Goal: Use online tool/utility

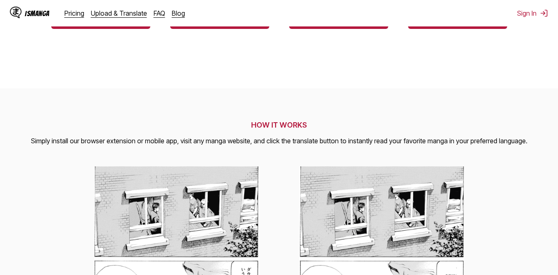
scroll to position [215, 0]
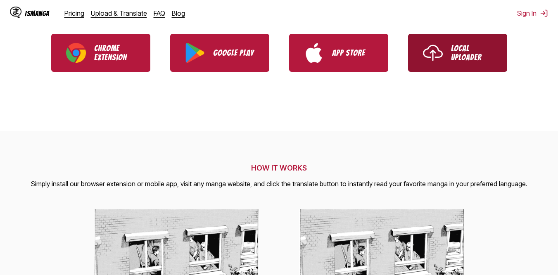
click at [426, 50] on img "Use IsManga Local Uploader" at bounding box center [433, 53] width 20 height 20
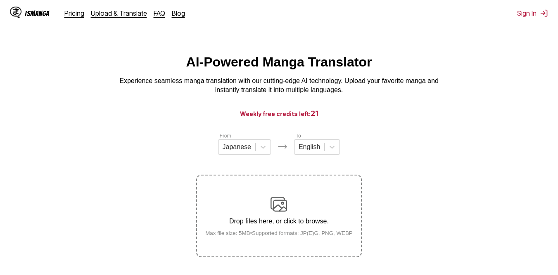
click at [19, 116] on main "AI-Powered Manga Translator Experience seamless manga translation with our cutt…" at bounding box center [279, 178] width 558 height 247
click at [490, 79] on div "AI-Powered Manga Translator Experience seamless manga translation with our cutt…" at bounding box center [279, 75] width 545 height 40
click at [185, 68] on div "AI-Powered Manga Translator Experience seamless manga translation with our cutt…" at bounding box center [279, 75] width 545 height 40
click at [508, 68] on div "AI-Powered Manga Translator Experience seamless manga translation with our cutt…" at bounding box center [279, 75] width 545 height 40
